Goal: Information Seeking & Learning: Learn about a topic

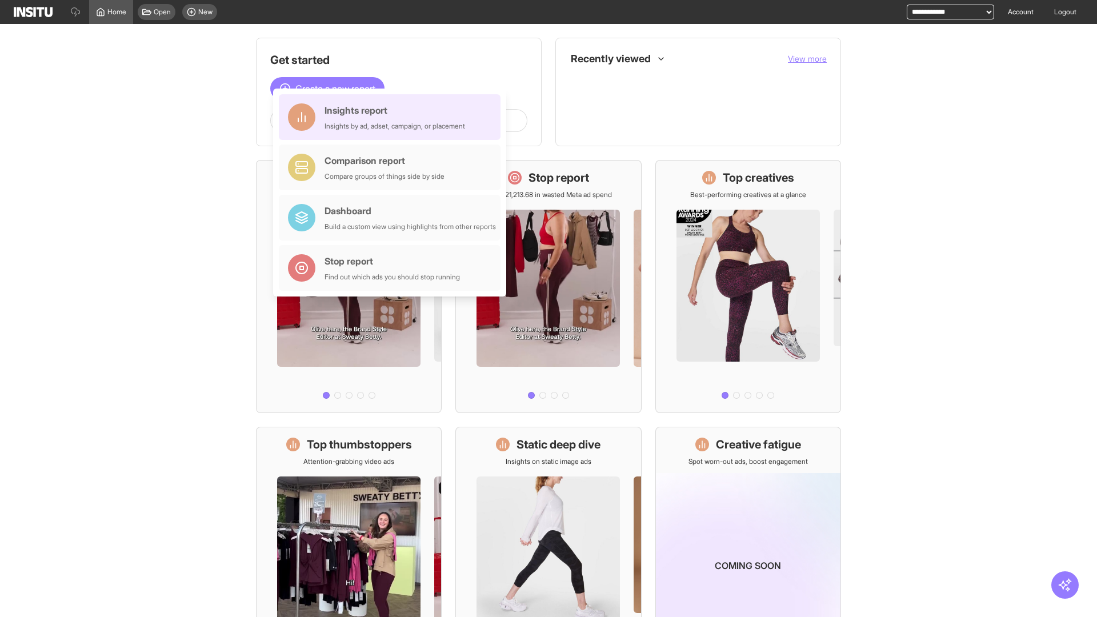
click at [392, 117] on div "Insights report" at bounding box center [394, 110] width 141 height 14
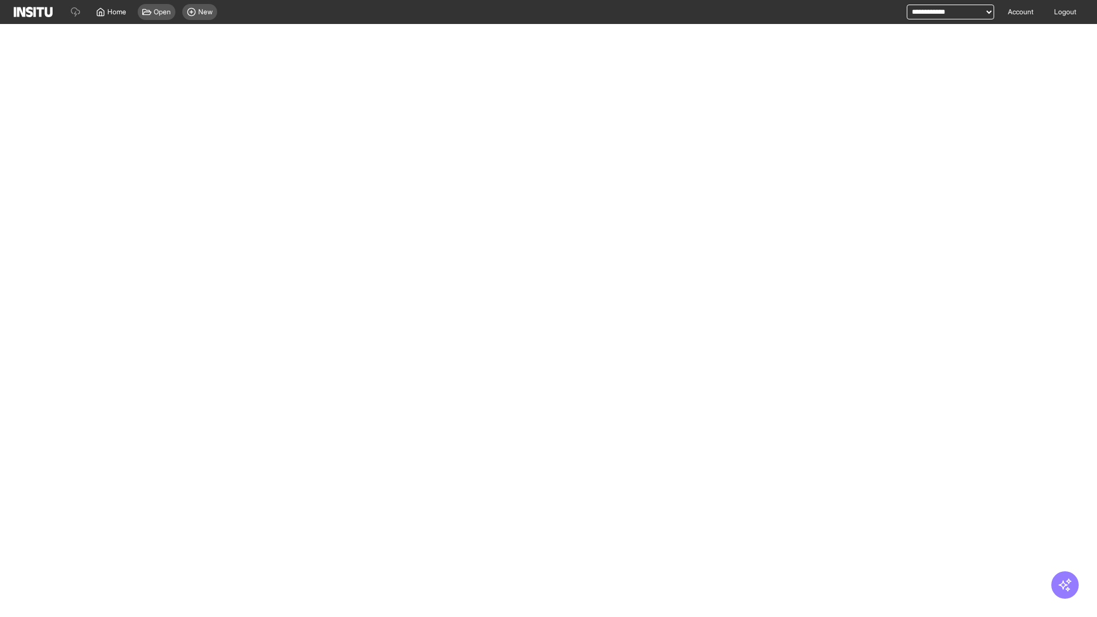
select select "**"
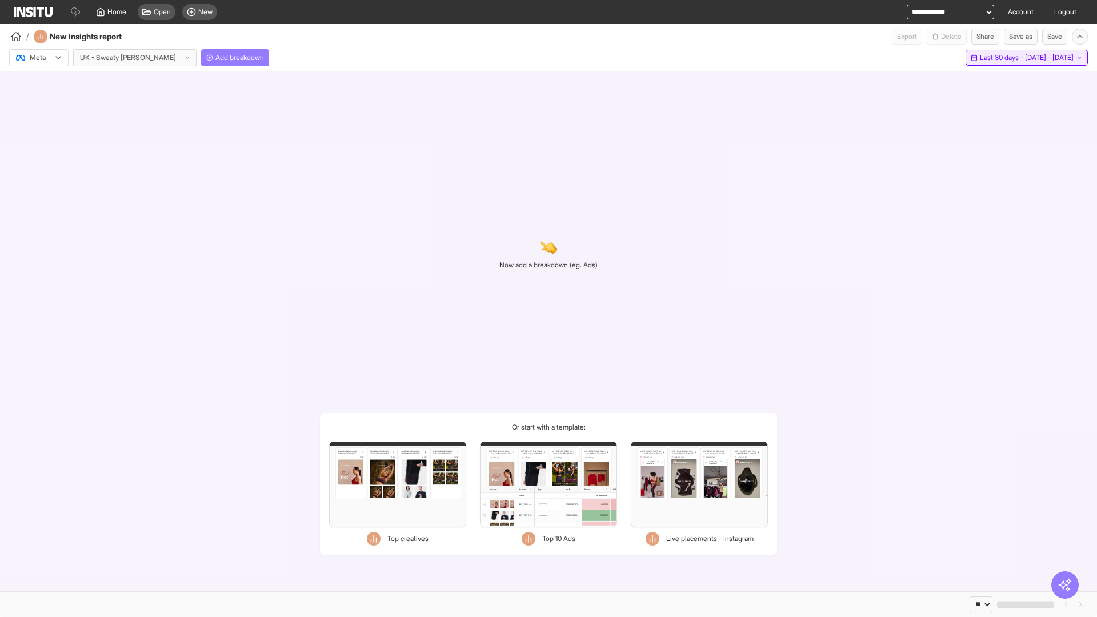
click at [1006, 58] on span "Last 30 days - [DATE] - [DATE]" at bounding box center [1027, 57] width 94 height 9
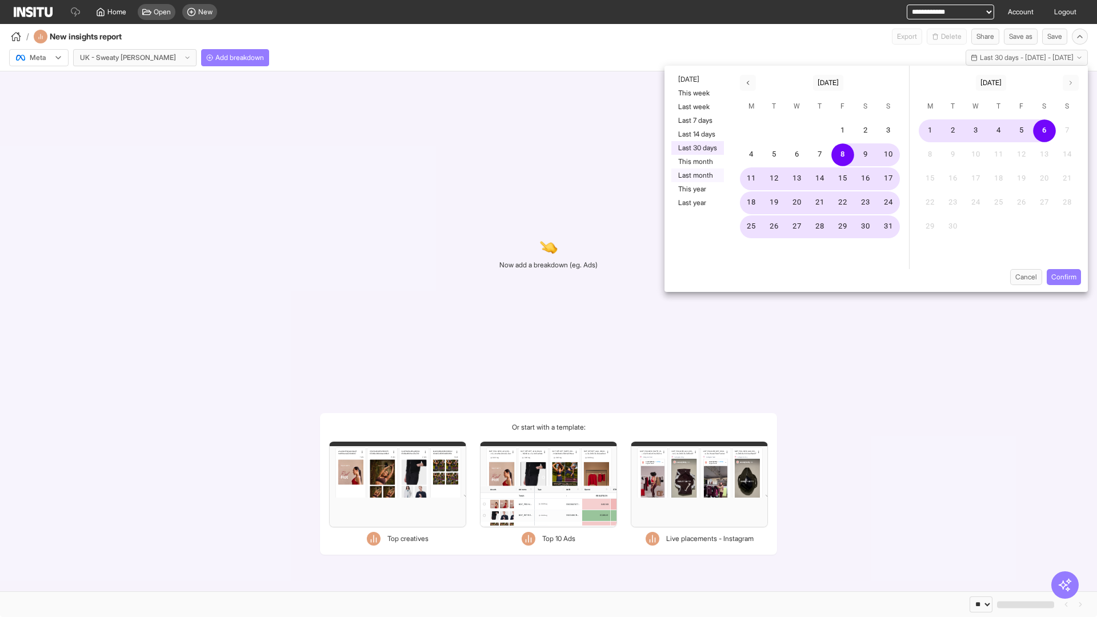
click at [696, 175] on button "Last month" at bounding box center [697, 176] width 53 height 14
